Goal: Task Accomplishment & Management: Use online tool/utility

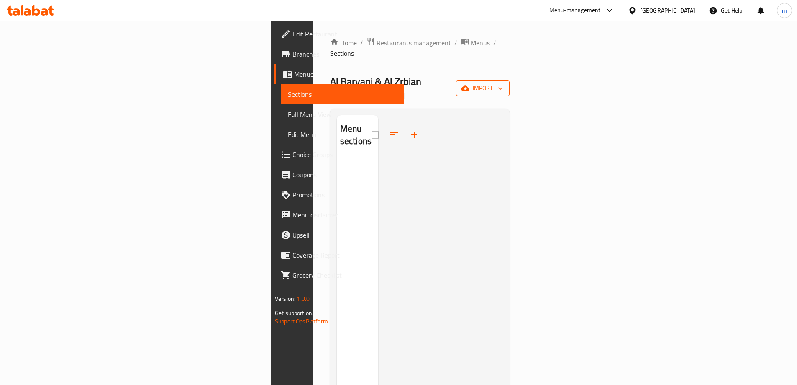
click at [503, 83] on span "import" at bounding box center [483, 88] width 40 height 10
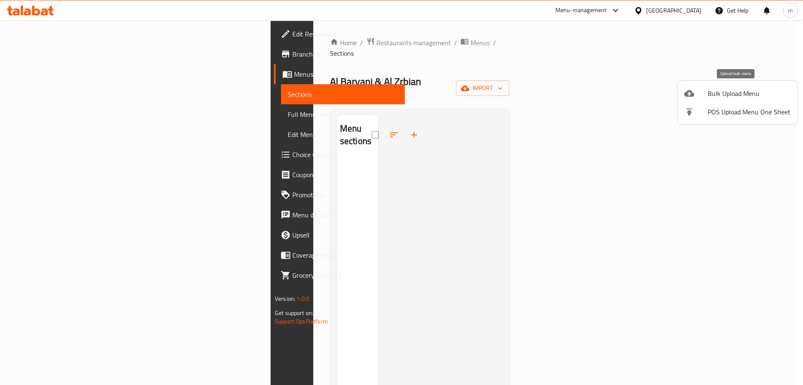
click at [725, 89] on span "Bulk Upload Menu" at bounding box center [749, 93] width 83 height 10
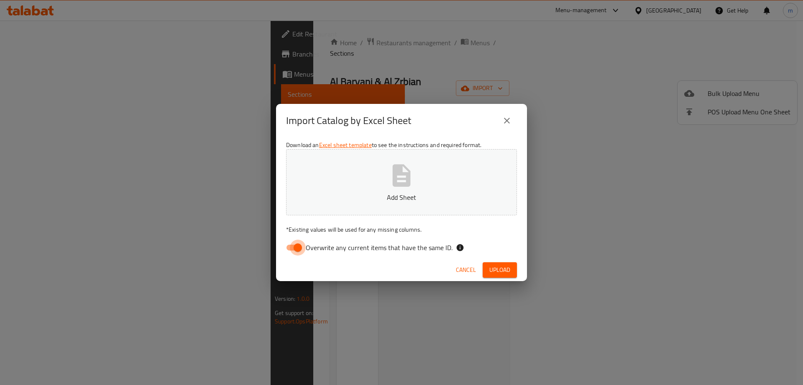
click at [293, 249] on input "Overwrite any current items that have the same ID." at bounding box center [298, 247] width 48 height 16
checkbox input "false"
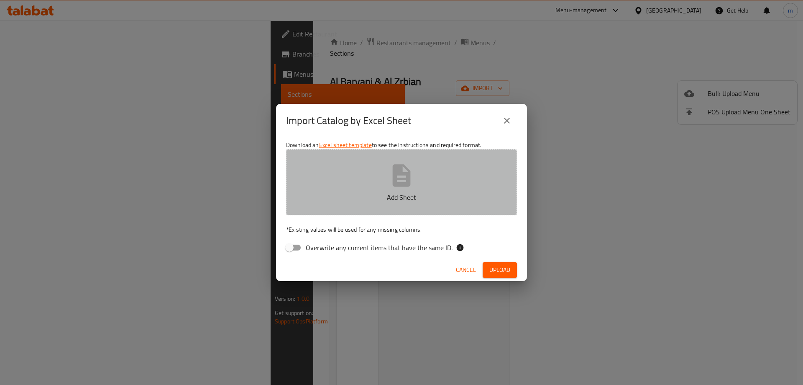
click at [393, 187] on icon "button" at bounding box center [401, 175] width 27 height 27
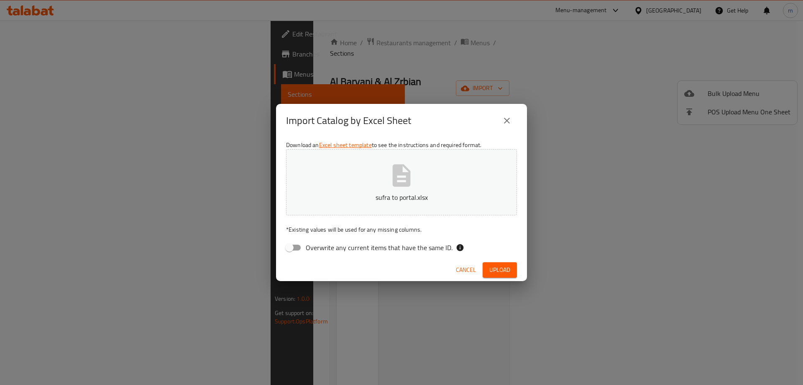
click at [495, 267] on span "Upload" at bounding box center [500, 269] width 21 height 10
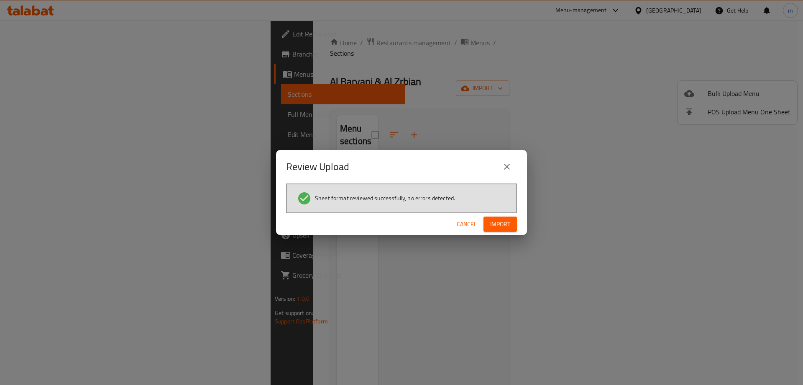
click at [497, 221] on span "Import" at bounding box center [500, 224] width 20 height 10
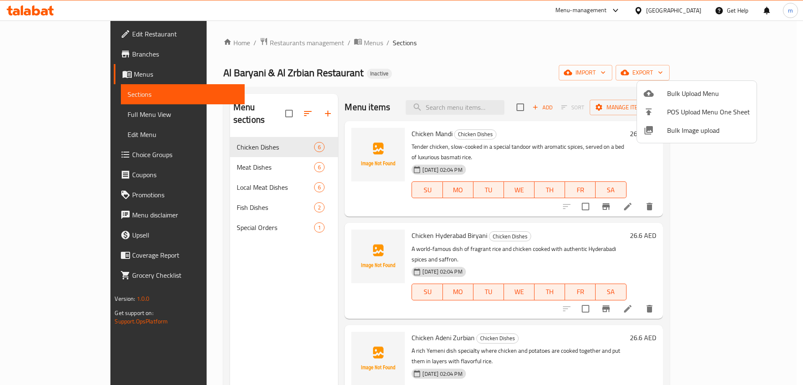
click at [178, 192] on div at bounding box center [401, 192] width 803 height 385
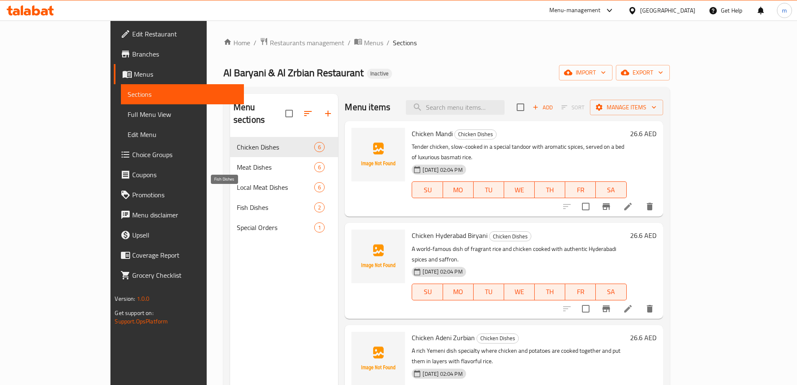
click at [237, 202] on span "Fish Dishes" at bounding box center [276, 207] width 78 height 10
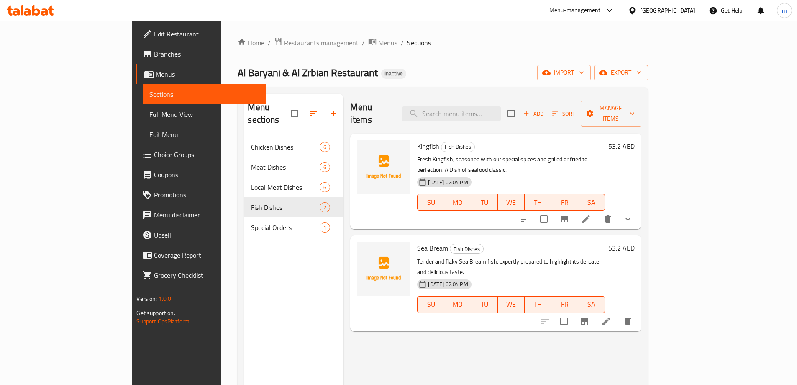
click at [591, 214] on icon at bounding box center [586, 219] width 10 height 10
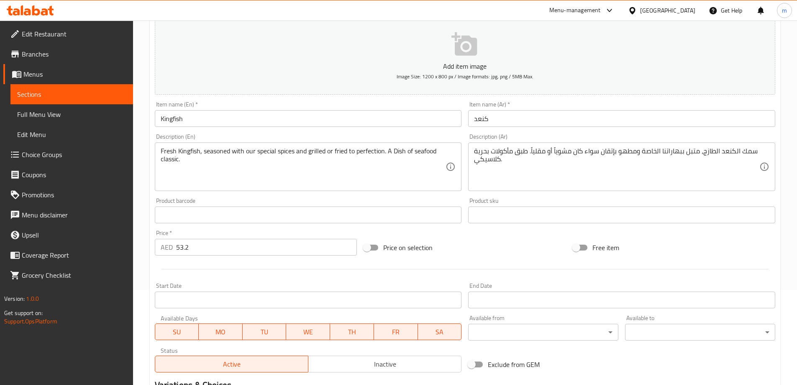
scroll to position [221, 0]
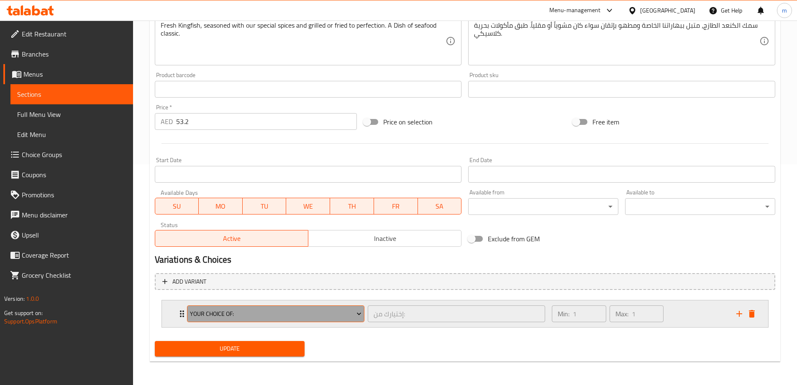
click at [359, 311] on icon "Expand" at bounding box center [359, 313] width 8 height 8
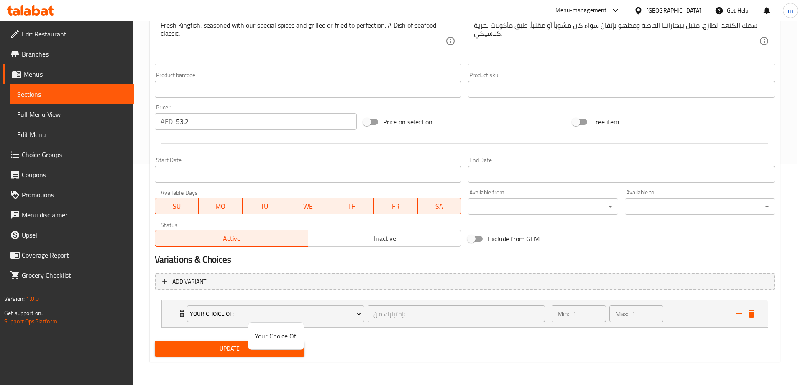
click at [790, 72] on div at bounding box center [401, 192] width 803 height 385
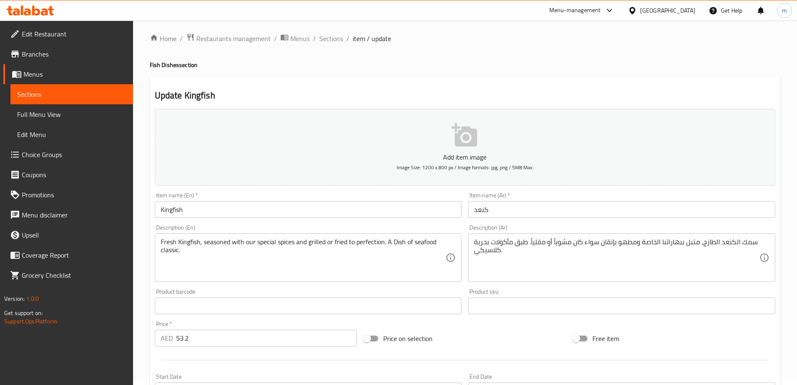
scroll to position [0, 0]
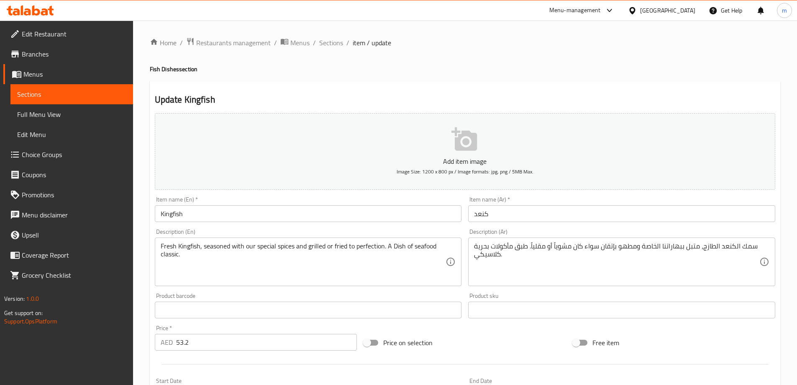
click at [108, 92] on span "Sections" at bounding box center [71, 94] width 109 height 10
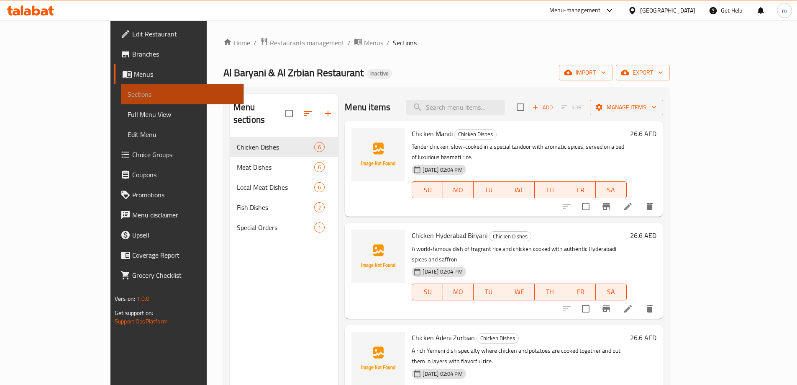
click at [128, 92] on span "Sections" at bounding box center [182, 94] width 109 height 10
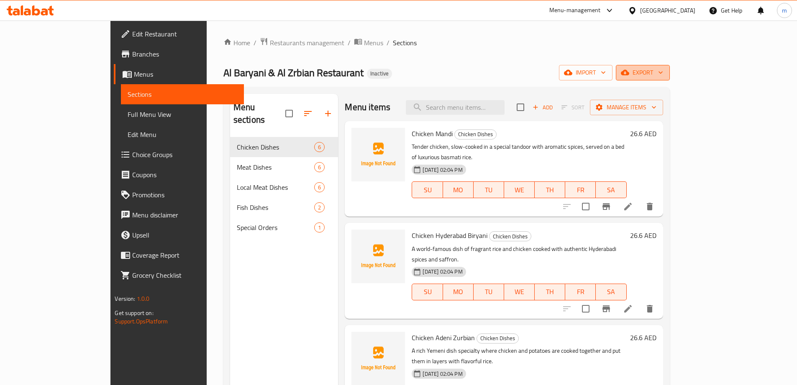
click at [663, 77] on span "export" at bounding box center [643, 72] width 41 height 10
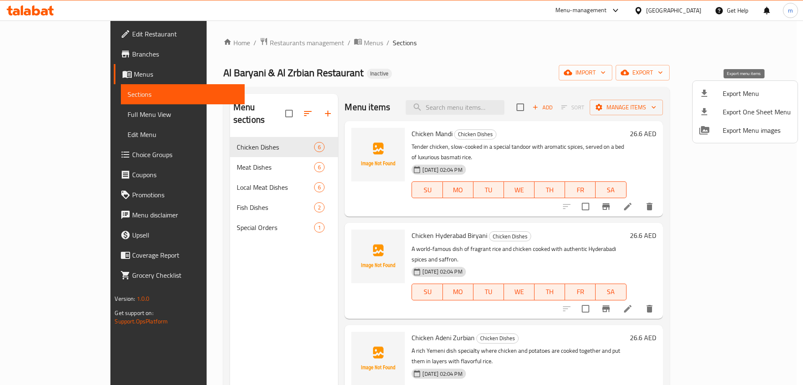
click at [752, 96] on span "Export Menu" at bounding box center [757, 93] width 68 height 10
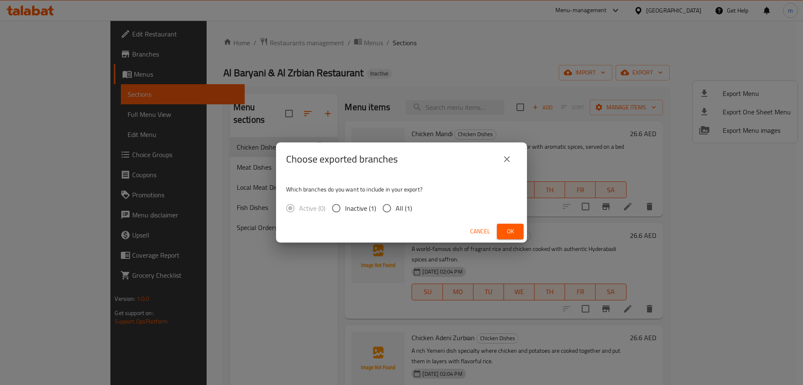
click at [393, 208] on input "All (1)" at bounding box center [387, 208] width 18 height 18
radio input "true"
click at [514, 228] on span "Ok" at bounding box center [510, 231] width 13 height 10
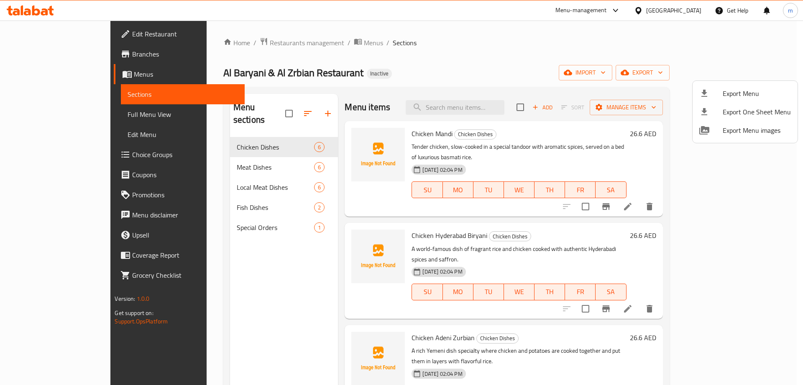
click at [39, 118] on div at bounding box center [401, 192] width 803 height 385
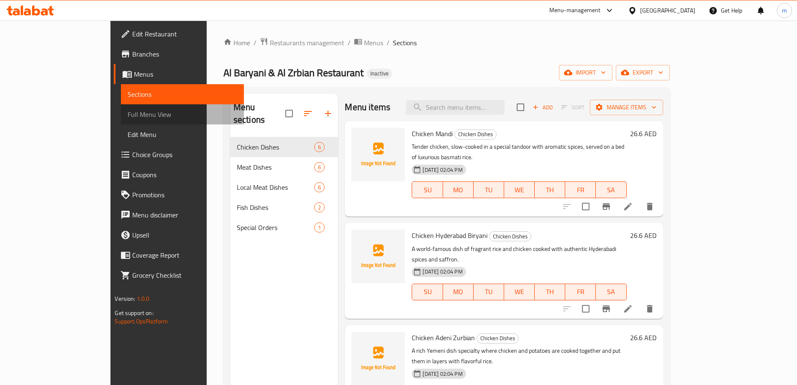
drag, startPoint x: 39, startPoint y: 118, endPoint x: 30, endPoint y: 115, distance: 9.5
click at [128, 118] on span "Full Menu View" at bounding box center [182, 114] width 109 height 10
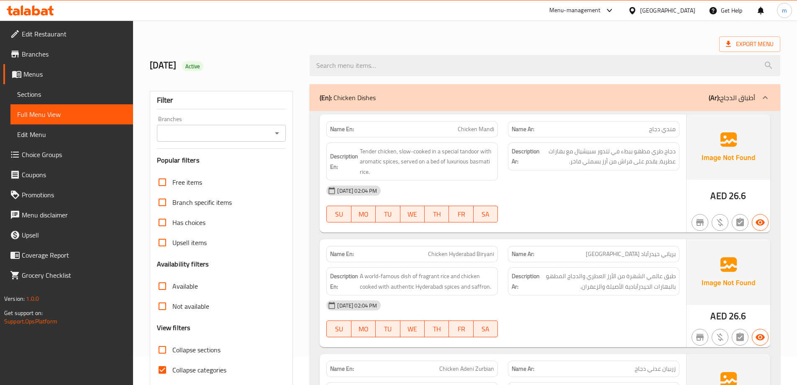
scroll to position [126, 0]
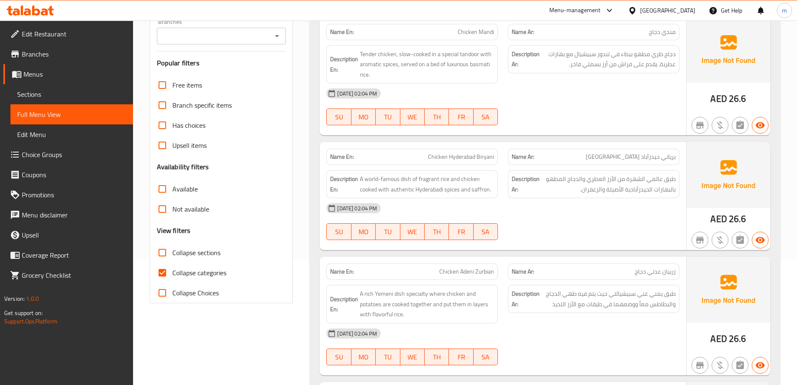
click at [177, 277] on span "Collapse categories" at bounding box center [199, 272] width 54 height 10
click at [172, 277] on input "Collapse categories" at bounding box center [162, 272] width 20 height 20
checkbox input "false"
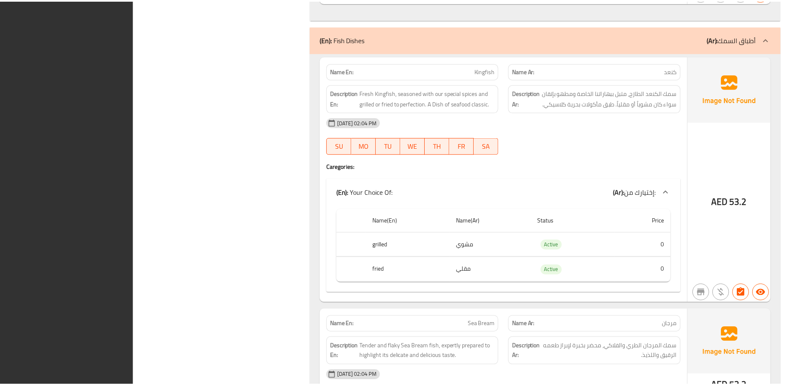
scroll to position [2641, 0]
